Goal: Subscribe to service/newsletter: Subscribe to service/newsletter

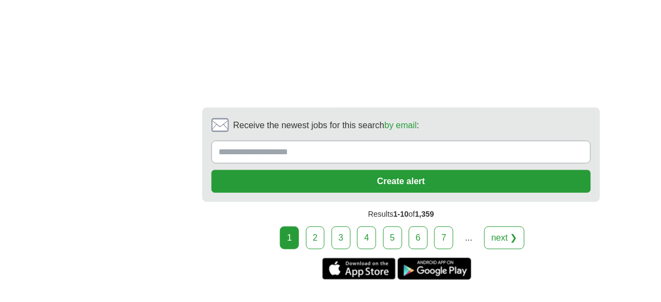
scroll to position [2173, 0]
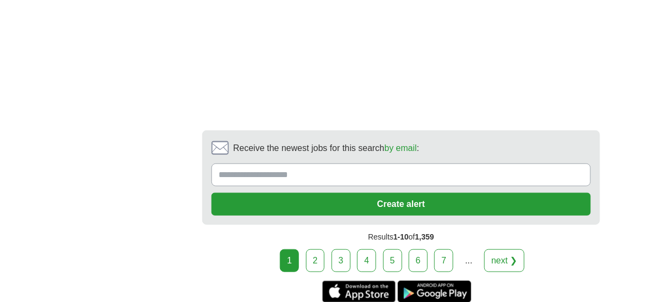
click at [317, 249] on link "2" at bounding box center [315, 260] width 19 height 23
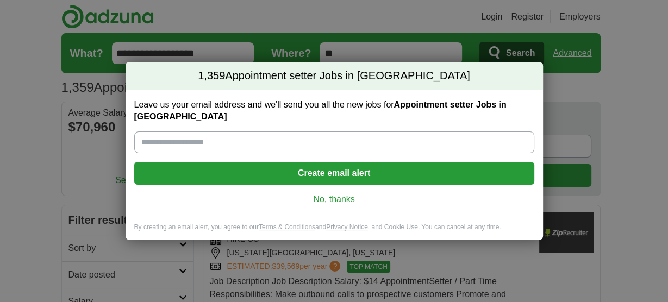
click at [298, 146] on input "Leave us your email address and we'll send you all the new jobs for Appointment…" at bounding box center [334, 142] width 400 height 22
type input "**********"
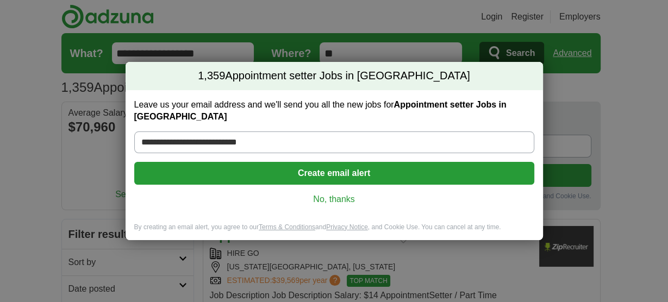
click at [304, 165] on button "Create email alert" at bounding box center [334, 173] width 400 height 23
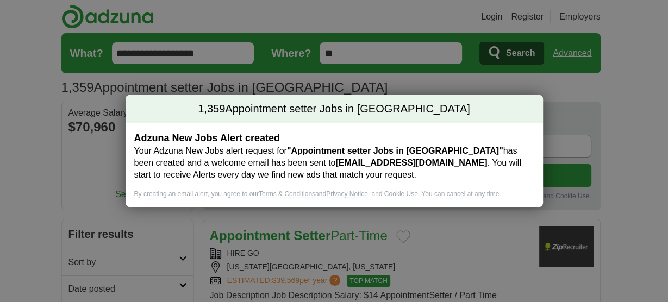
click at [631, 100] on div "1,359 Appointment setter Jobs in [GEOGRAPHIC_DATA] Adzuna New Jobs Alert create…" at bounding box center [334, 151] width 668 height 302
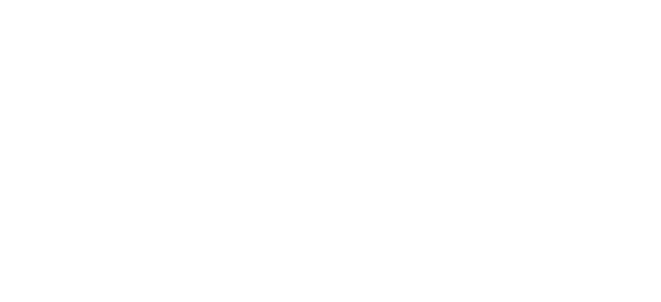
scroll to position [1912, 0]
